Goal: Task Accomplishment & Management: Complete application form

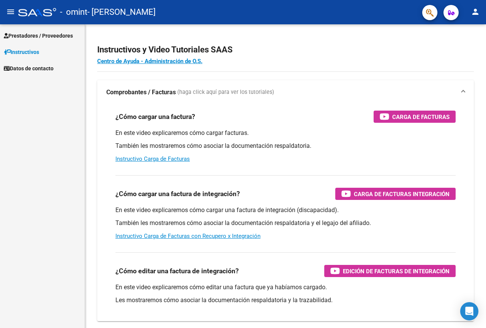
click at [52, 35] on span "Prestadores / Proveedores" at bounding box center [38, 36] width 69 height 8
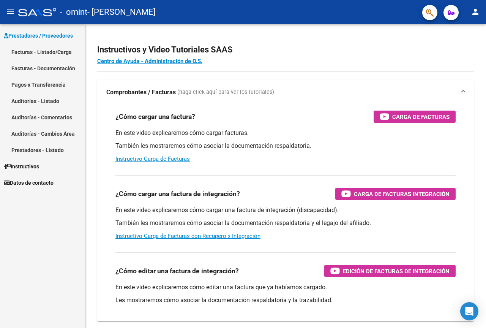
click at [63, 50] on link "Facturas - Listado/Carga" at bounding box center [42, 52] width 85 height 16
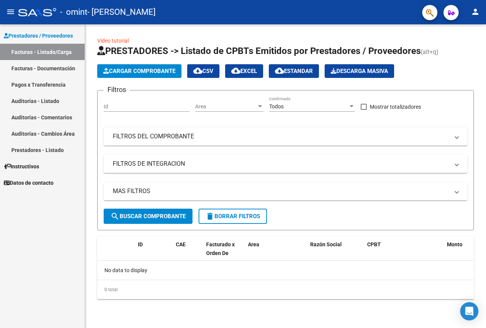
click at [159, 70] on span "Cargar Comprobante" at bounding box center [139, 71] width 72 height 7
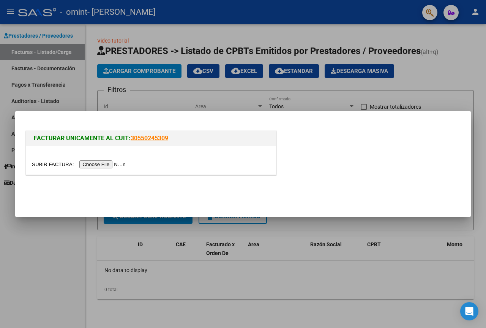
click at [104, 164] on input "file" at bounding box center [80, 164] width 96 height 8
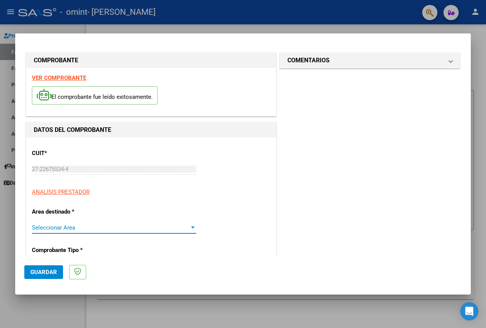
click at [158, 227] on span "Seleccionar Area" at bounding box center [111, 227] width 158 height 7
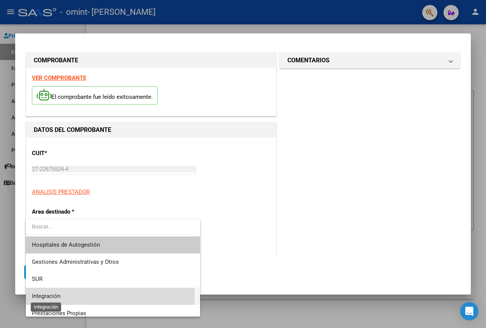
click at [44, 297] on span "Integración" at bounding box center [46, 295] width 28 height 7
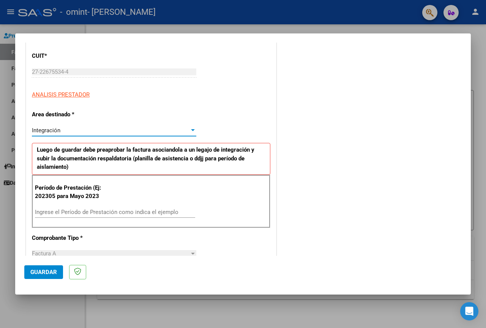
scroll to position [114, 0]
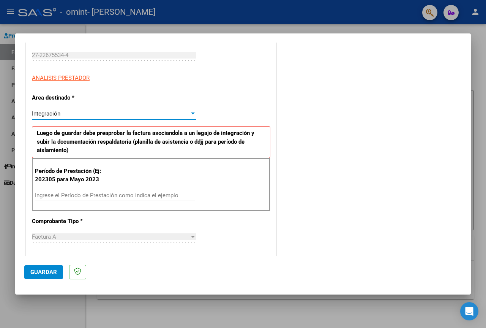
click at [118, 193] on input "Ingrese el Período de Prestación como indica el ejemplo" at bounding box center [115, 195] width 160 height 7
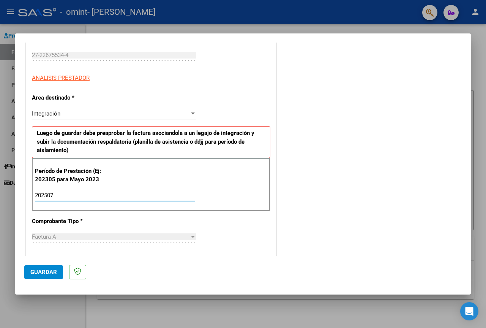
type input "202507"
click at [303, 175] on div "COMENTARIOS Comentarios del Prestador / Gerenciador:" at bounding box center [370, 268] width 184 height 663
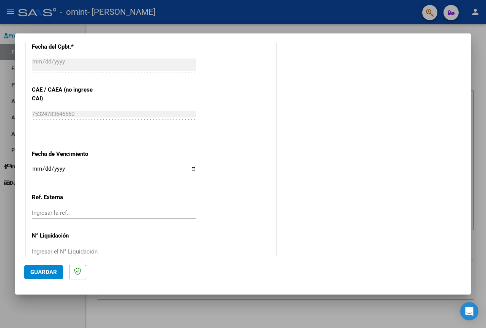
scroll to position [456, 0]
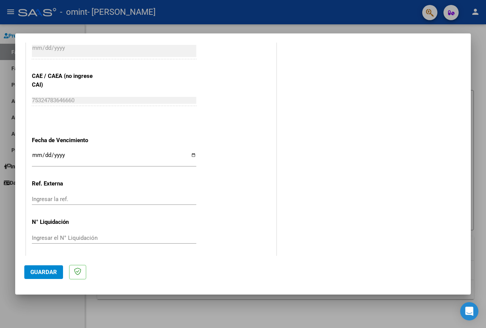
click at [189, 154] on input "Ingresar la fecha" at bounding box center [114, 158] width 164 height 12
type input "[DATE]"
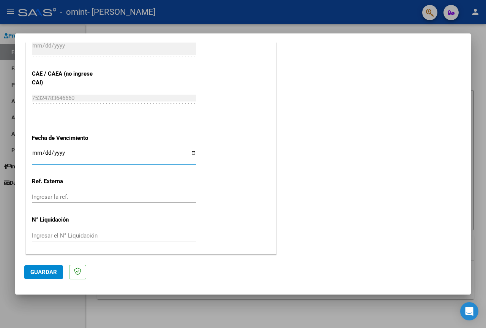
click at [32, 272] on span "Guardar" at bounding box center [43, 271] width 27 height 7
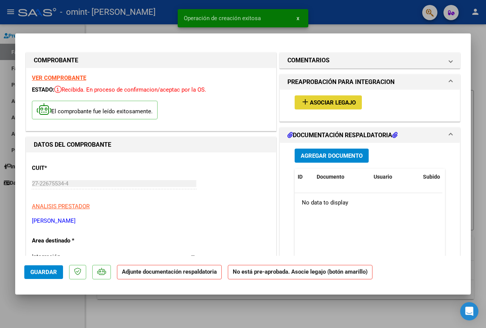
click at [318, 103] on span "Asociar Legajo" at bounding box center [333, 102] width 46 height 7
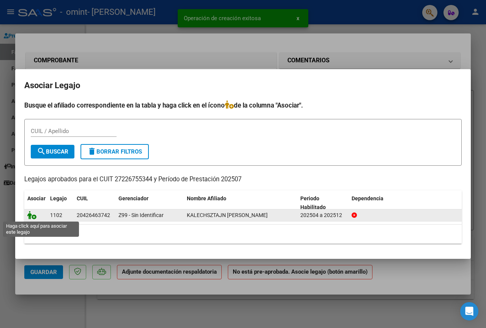
click at [34, 217] on icon at bounding box center [31, 215] width 9 height 8
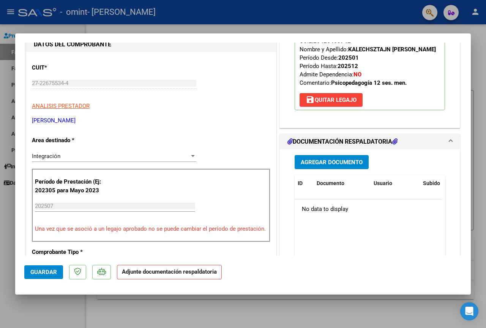
scroll to position [114, 0]
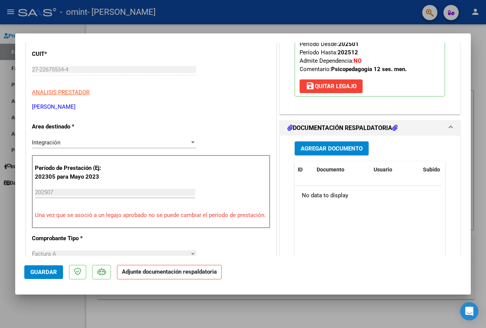
click at [330, 152] on span "Agregar Documento" at bounding box center [332, 148] width 62 height 7
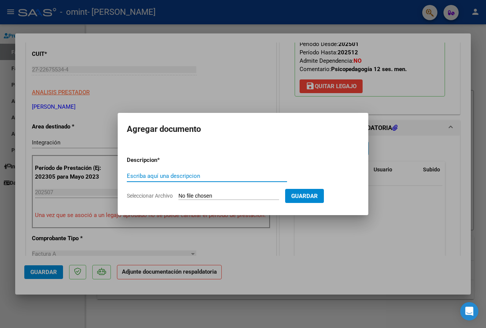
click at [187, 176] on input "Escriba aquí una descripcion" at bounding box center [207, 175] width 160 height 7
type input "ASIST JULIO"
click at [210, 195] on input "Seleccionar Archivo" at bounding box center [228, 195] width 101 height 7
type input "C:\fakepath\ASIST [PERSON_NAME].pdf"
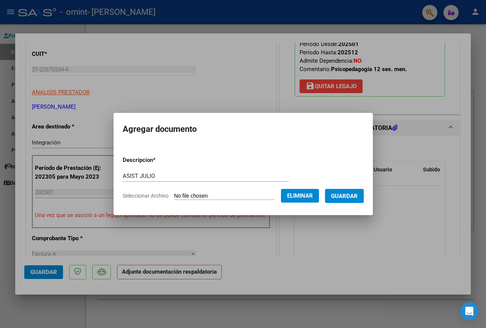
click at [354, 196] on span "Guardar" at bounding box center [344, 195] width 27 height 7
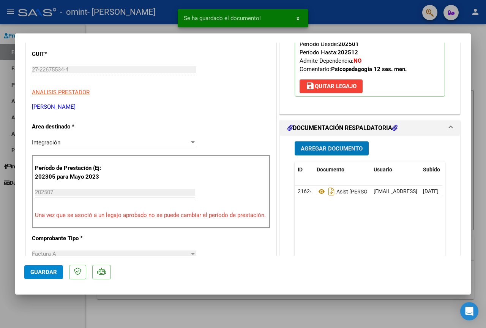
click at [36, 275] on span "Guardar" at bounding box center [43, 271] width 27 height 7
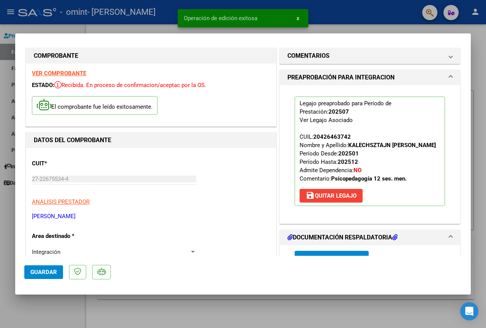
scroll to position [0, 0]
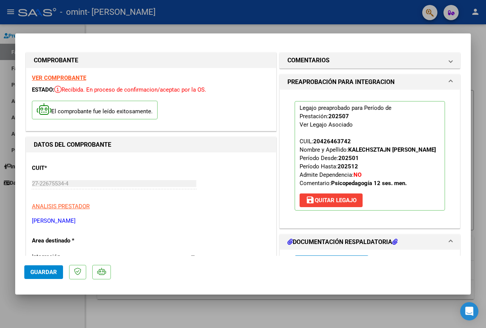
click at [330, 17] on div at bounding box center [243, 164] width 486 height 328
type input "$ 0,00"
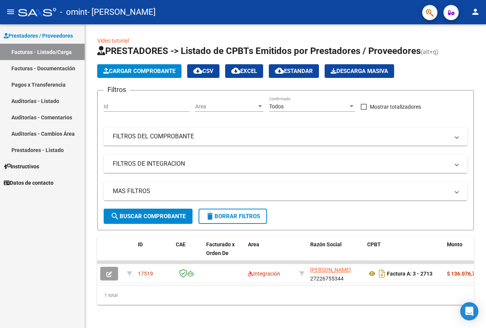
click at [45, 52] on link "Facturas - Listado/Carga" at bounding box center [42, 52] width 85 height 16
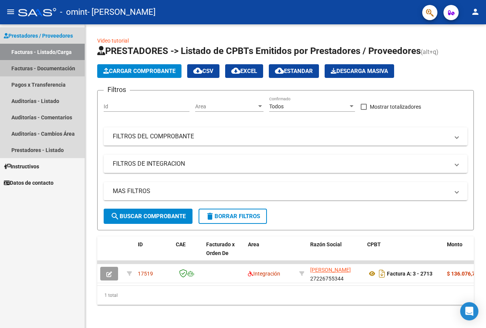
click at [62, 66] on link "Facturas - Documentación" at bounding box center [42, 68] width 85 height 16
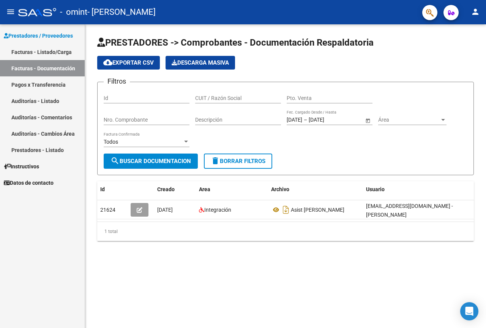
click at [25, 52] on link "Facturas - Listado/Carga" at bounding box center [42, 52] width 85 height 16
